Goal: Task Accomplishment & Management: Manage account settings

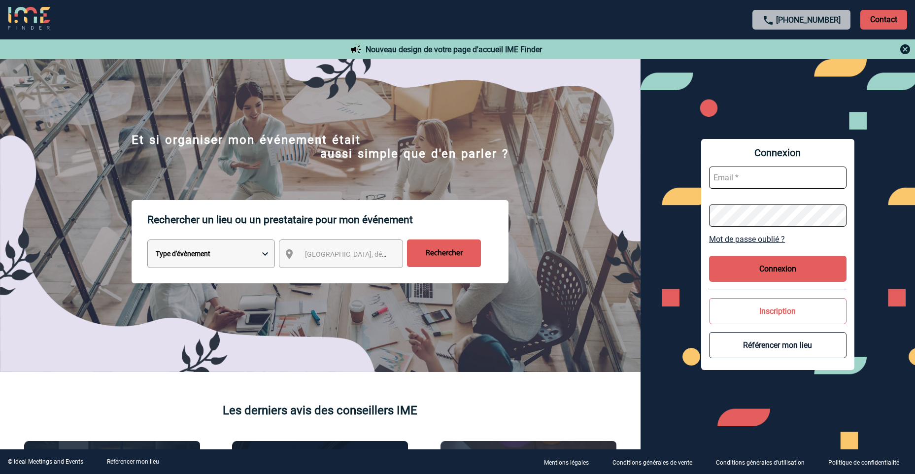
click at [728, 174] on input "text" at bounding box center [777, 177] width 137 height 22
click at [733, 178] on input "text" at bounding box center [777, 177] width 137 height 22
type input "[PERSON_NAME][EMAIL_ADDRESS][DOMAIN_NAME]"
click at [771, 269] on button "Connexion" at bounding box center [777, 269] width 137 height 26
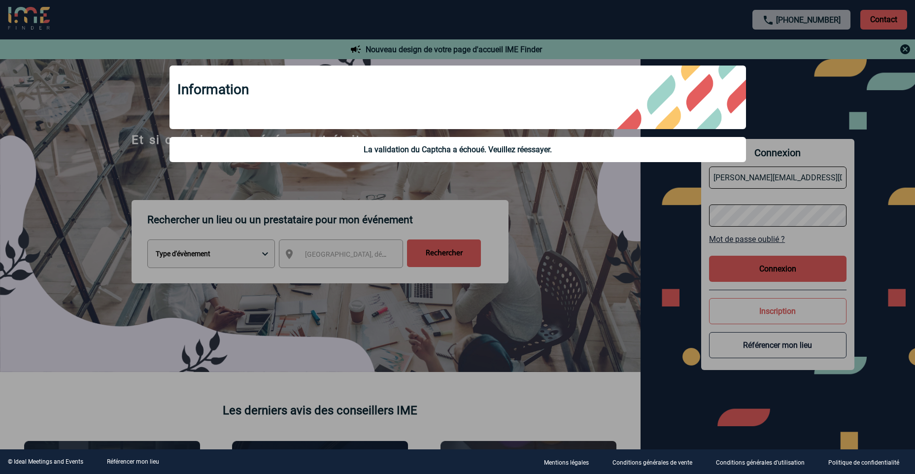
click at [771, 269] on div at bounding box center [457, 237] width 915 height 474
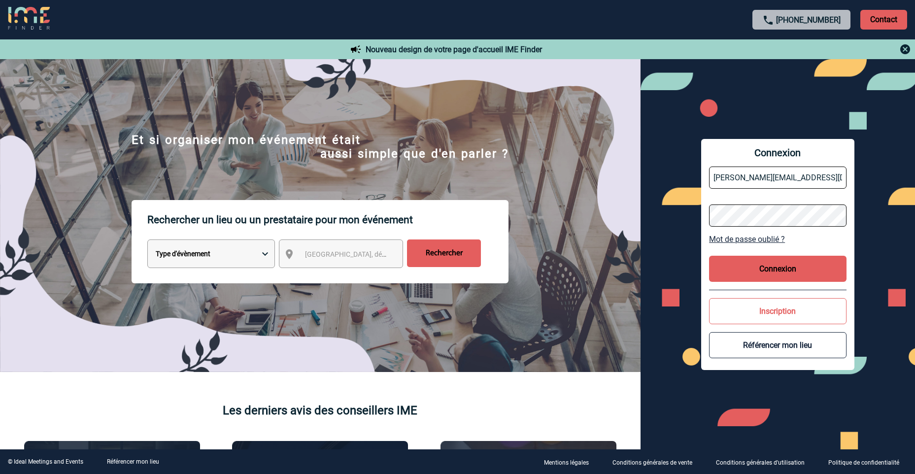
click at [748, 237] on link "Mot de passe oublié ?" at bounding box center [777, 238] width 137 height 9
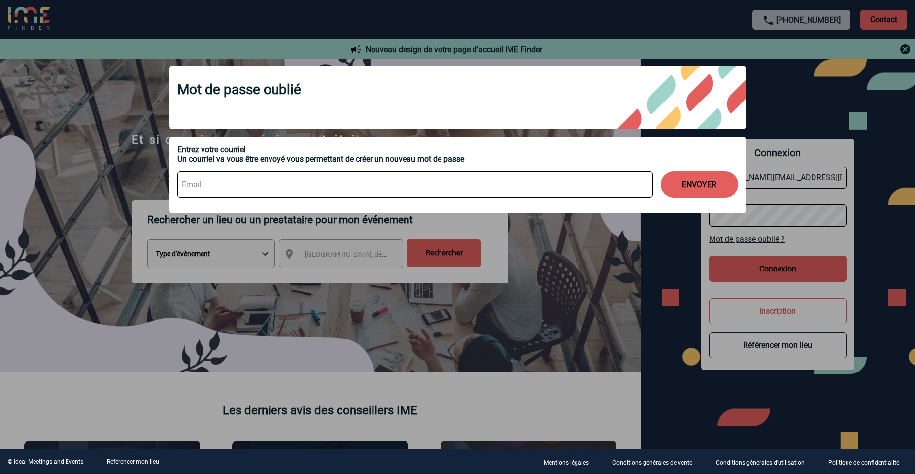
click at [242, 183] on input at bounding box center [414, 184] width 475 height 26
type input "[PERSON_NAME][EMAIL_ADDRESS][DOMAIN_NAME]"
click at [694, 182] on button "ENVOYER" at bounding box center [698, 184] width 77 height 26
